Goal: Information Seeking & Learning: Learn about a topic

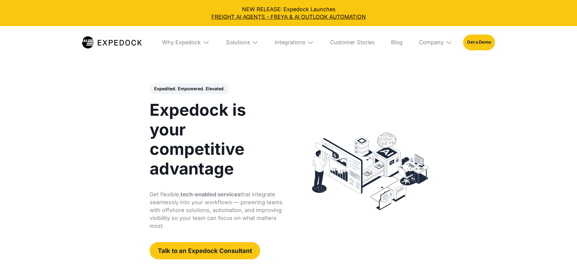
select select
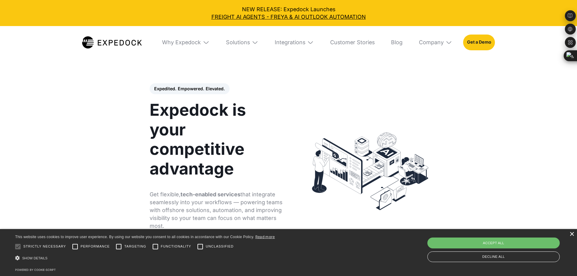
click at [573, 233] on div "×" at bounding box center [571, 234] width 5 height 5
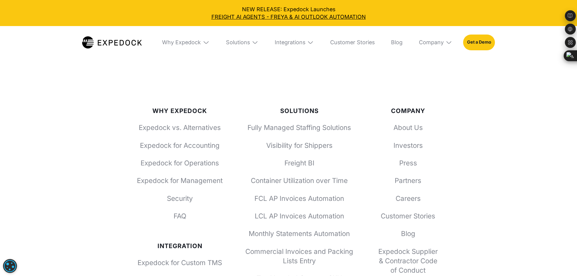
scroll to position [2320, 0]
click at [452, 44] on img at bounding box center [449, 42] width 7 height 7
click at [451, 70] on link "About Us" at bounding box center [435, 68] width 44 height 18
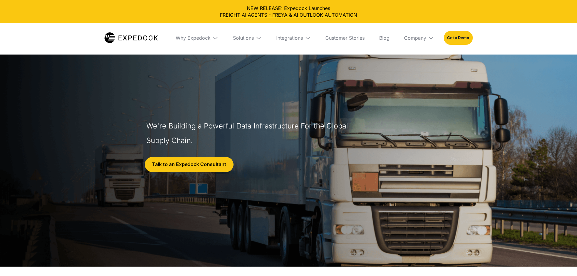
select select
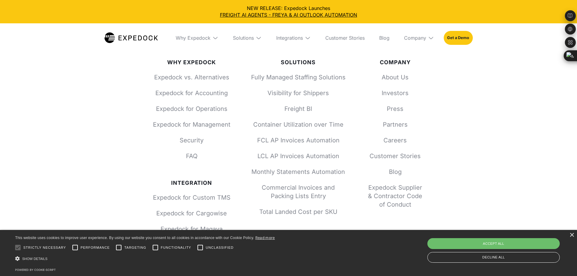
scroll to position [2726, 0]
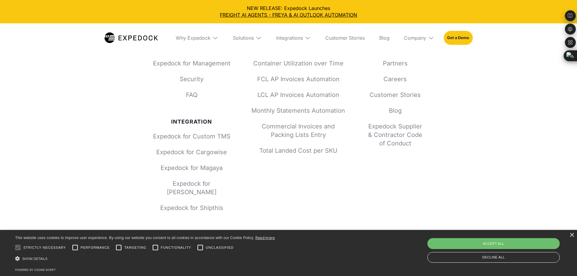
click at [478, 202] on div "Why Expedock Expedock vs. Alternatives Expedock for Accounting Expedock for Ope…" at bounding box center [288, 128] width 577 height 359
click at [509, 259] on div "Decline all" at bounding box center [493, 257] width 132 height 11
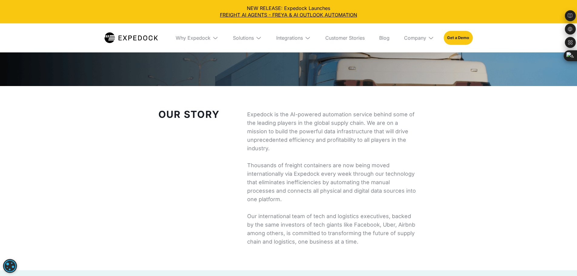
scroll to position [0, 0]
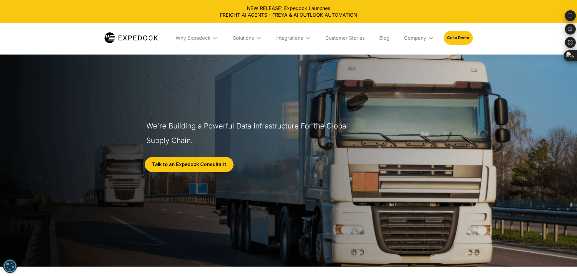
drag, startPoint x: 367, startPoint y: 130, endPoint x: 560, endPoint y: 113, distance: 194.0
click at [367, 135] on div "We're Building a Powerful Data Infrastructure For the Global Supply Chain. Talk…" at bounding box center [288, 161] width 285 height 84
